Goal: Check status: Check status

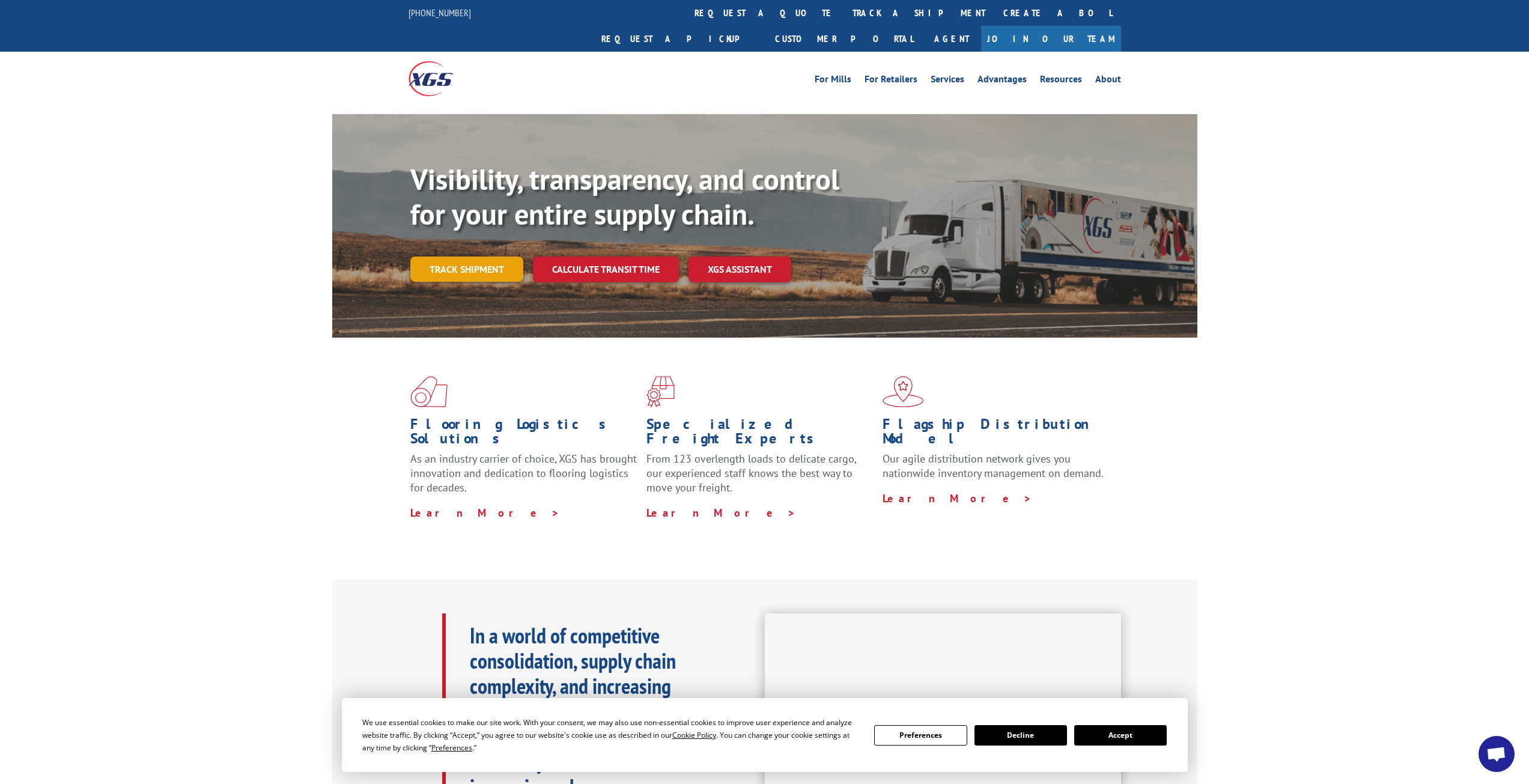
click at [452, 256] on link "Track shipment" at bounding box center [466, 269] width 113 height 25
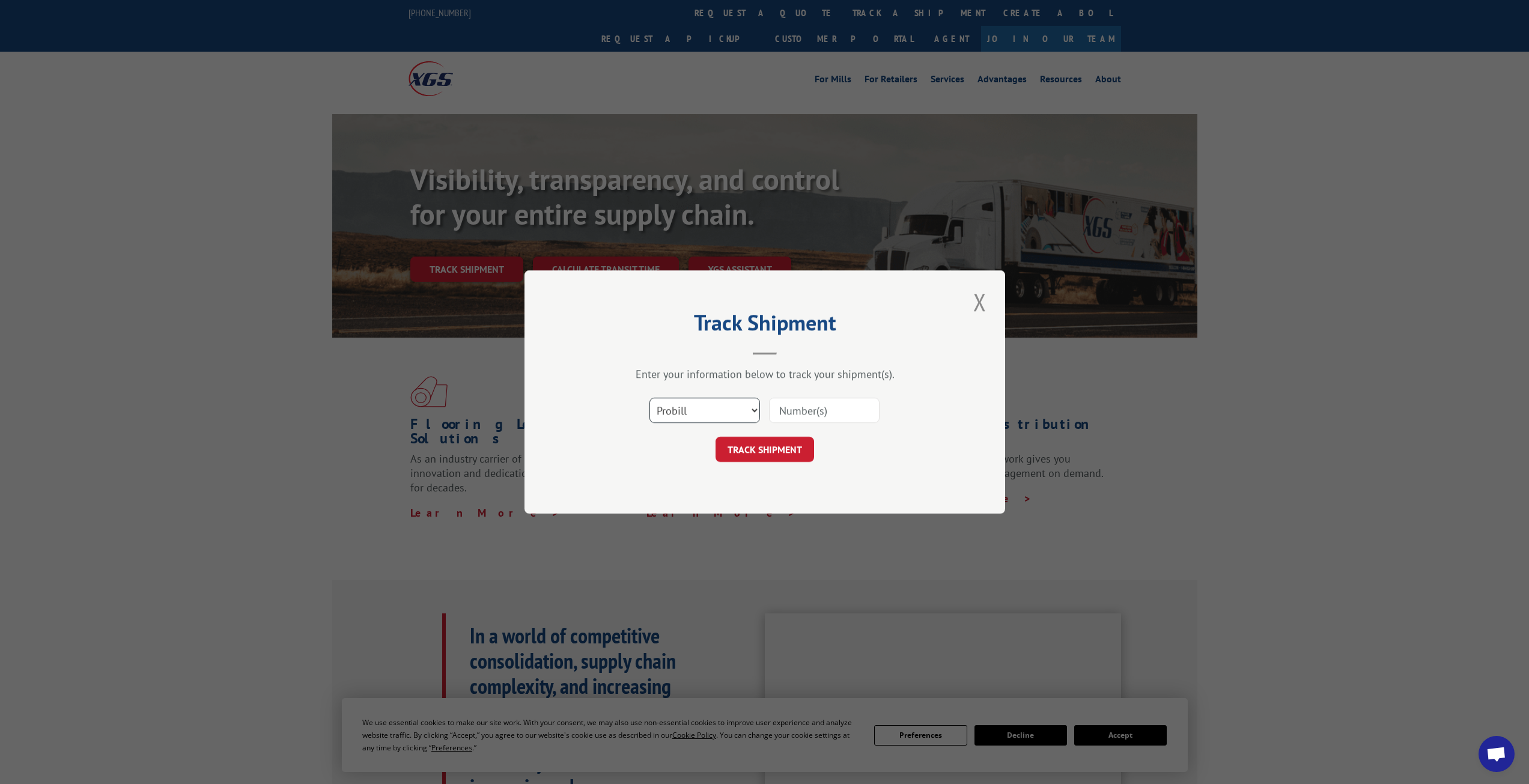
click at [751, 414] on select "Select category... Probill BOL PO" at bounding box center [704, 410] width 111 height 25
select select "bol"
click at [649, 397] on select "Select category... Probill BOL PO" at bounding box center [704, 410] width 111 height 25
click at [797, 417] on input at bounding box center [824, 410] width 111 height 25
type input "643371"
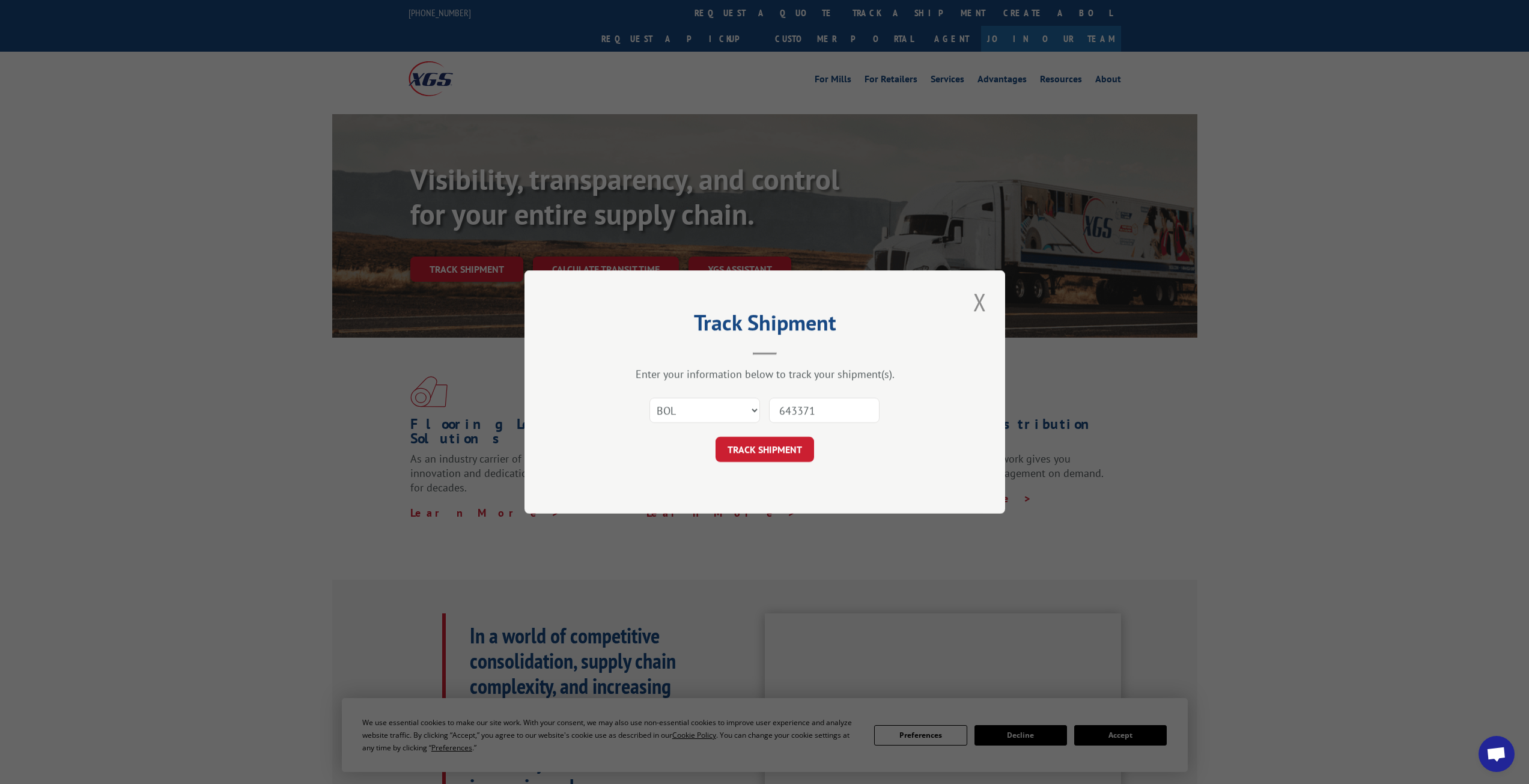
click button "TRACK SHIPMENT" at bounding box center [765, 449] width 99 height 25
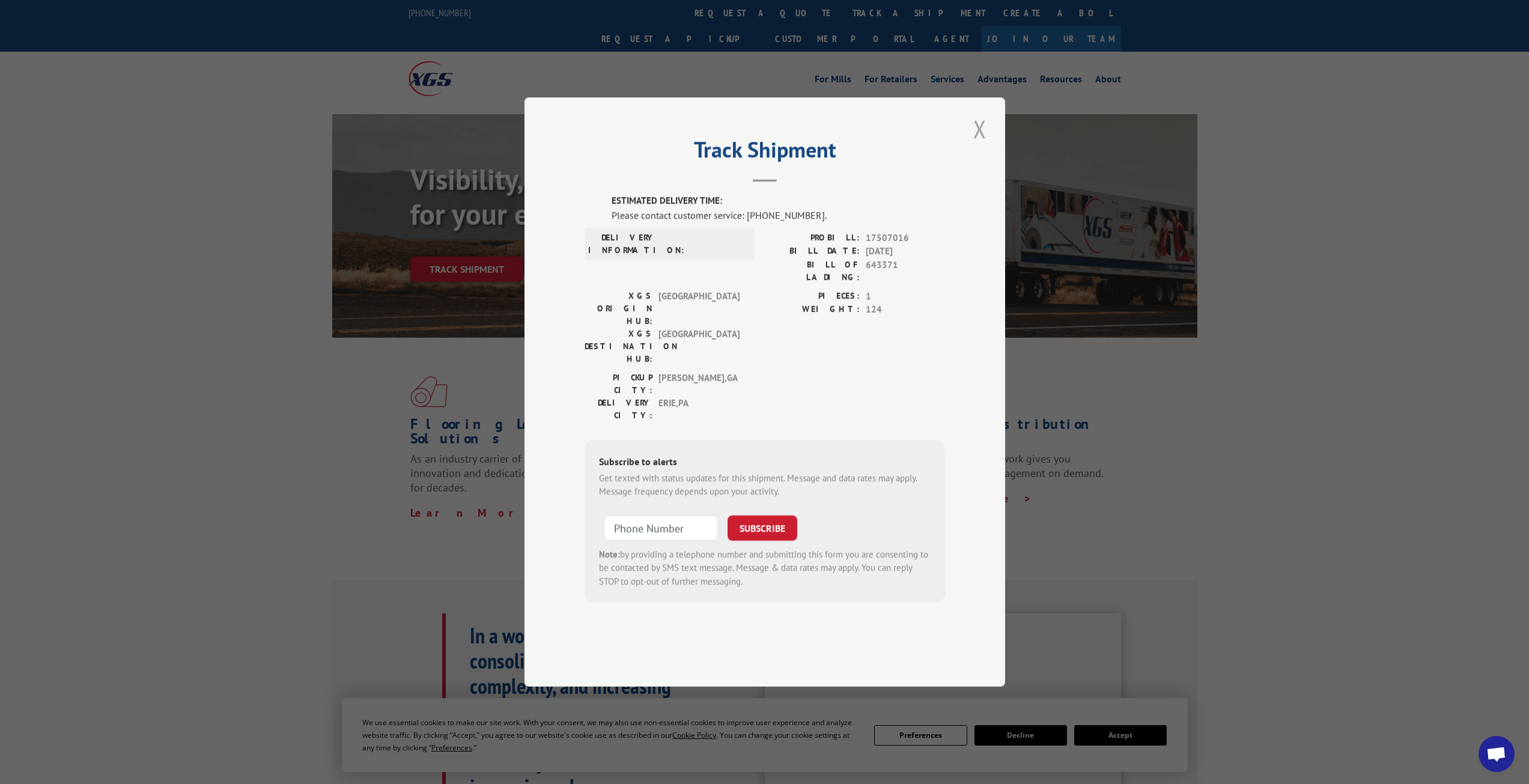
click at [978, 146] on button "Close modal" at bounding box center [980, 129] width 20 height 33
